Goal: Entertainment & Leisure: Consume media (video, audio)

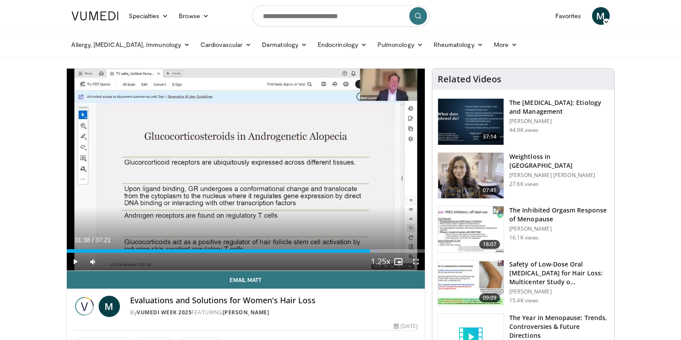
click at [78, 120] on span "Video Player" at bounding box center [76, 262] width 18 height 18
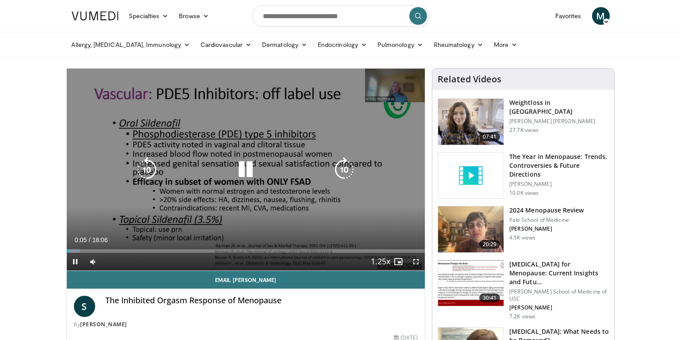
click at [405, 133] on div "10 seconds Tap to unmute" at bounding box center [246, 170] width 358 height 202
